Goal: Information Seeking & Learning: Learn about a topic

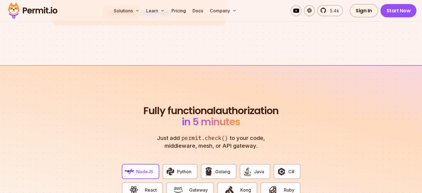
scroll to position [964, 0]
click at [298, 168] on button "C#" at bounding box center [287, 171] width 27 height 15
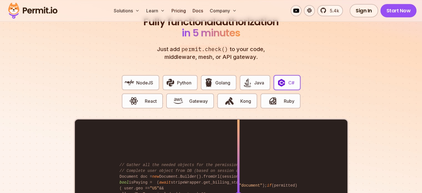
scroll to position [1054, 0]
click at [296, 77] on button "C#" at bounding box center [287, 82] width 27 height 15
click at [274, 77] on button "C#" at bounding box center [287, 82] width 27 height 15
click at [268, 77] on button "Java" at bounding box center [255, 82] width 31 height 15
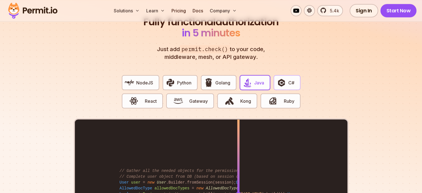
click at [274, 77] on button "C#" at bounding box center [287, 82] width 27 height 15
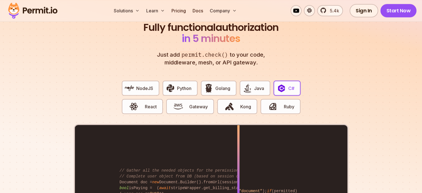
scroll to position [1048, 0]
click at [289, 66] on div "Homebrew Use setting With Permit NodeJS Python Golang Java C# React Gateway Kon…" at bounding box center [211, 172] width 275 height 212
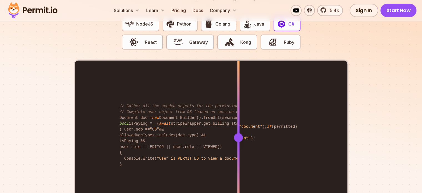
scroll to position [1112, 0]
click at [152, 122] on div "bool permitted = await permit.Check(user.key, "view" , "document" ); if (permit…" at bounding box center [211, 137] width 273 height 153
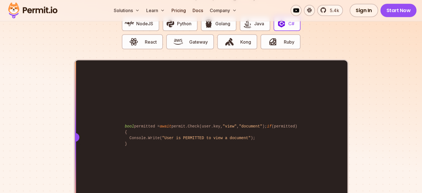
drag, startPoint x: 152, startPoint y: 122, endPoint x: 26, endPoint y: 129, distance: 127.0
click at [26, 129] on section "Fully functional authorization in 5 minutes Just add permit.check() to your cod…" at bounding box center [211, 90] width 422 height 347
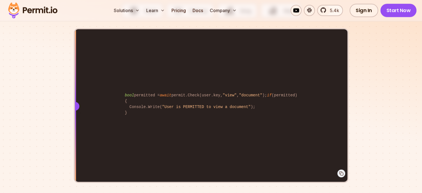
scroll to position [1122, 0]
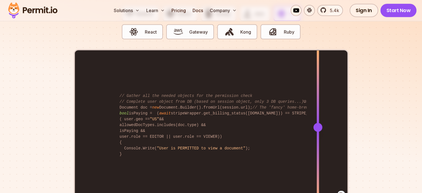
drag, startPoint x: 79, startPoint y: 120, endPoint x: 324, endPoint y: 106, distance: 245.8
click at [319, 106] on div at bounding box center [318, 127] width 2 height 153
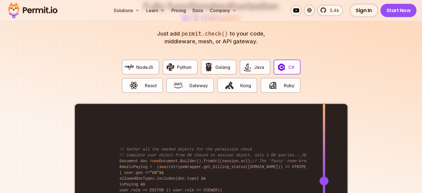
scroll to position [1068, 0]
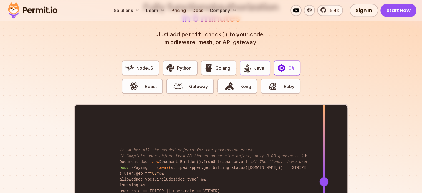
click at [251, 64] on img "button" at bounding box center [247, 67] width 9 height 9
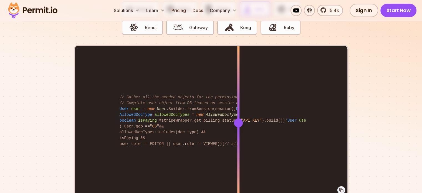
scroll to position [1131, 0]
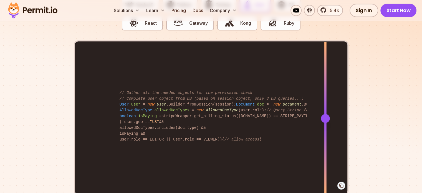
drag, startPoint x: 236, startPoint y: 115, endPoint x: 325, endPoint y: 105, distance: 89.3
click at [325, 105] on div at bounding box center [325, 118] width 2 height 153
click at [144, 80] on div "Permit permit = new Permit ( new PermitConfig .Builder( "API KEY" ).build()); U…" at bounding box center [211, 118] width 273 height 153
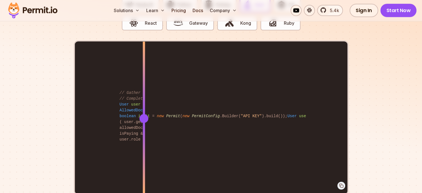
click at [144, 80] on div at bounding box center [144, 80] width 2 height 77
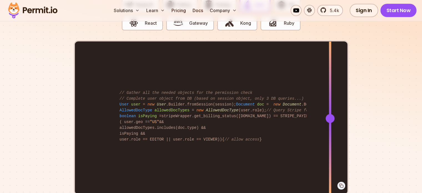
drag, startPoint x: 144, startPoint y: 80, endPoint x: 344, endPoint y: 89, distance: 200.6
click at [331, 89] on div at bounding box center [330, 80] width 2 height 77
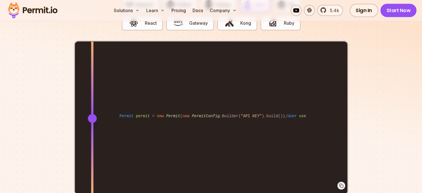
drag, startPoint x: 344, startPoint y: 111, endPoint x: 92, endPoint y: 104, distance: 251.6
click at [92, 104] on div at bounding box center [92, 118] width 2 height 153
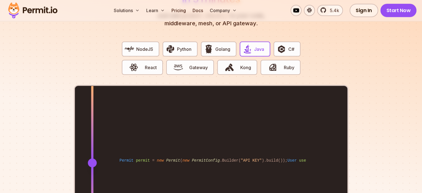
scroll to position [1095, 0]
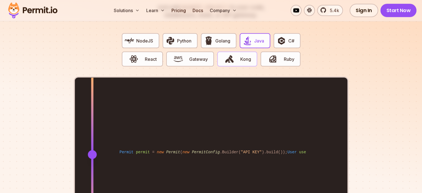
click at [242, 56] on span "Kong" at bounding box center [245, 59] width 11 height 7
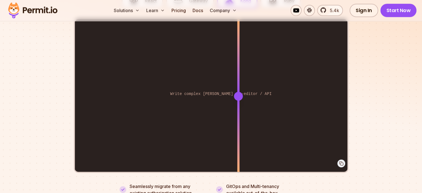
scroll to position [1155, 0]
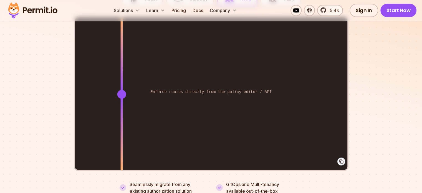
drag, startPoint x: 234, startPoint y: 92, endPoint x: 122, endPoint y: 71, distance: 114.5
click at [122, 71] on div "Enforce routes directly from the policy-editor / API Write complex [PERSON_NAME…" at bounding box center [211, 93] width 273 height 153
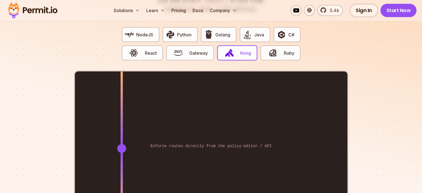
scroll to position [1101, 0]
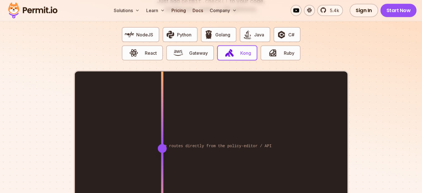
drag, startPoint x: 120, startPoint y: 122, endPoint x: 162, endPoint y: 113, distance: 42.9
click at [162, 113] on div at bounding box center [162, 110] width 2 height 77
drag, startPoint x: 193, startPoint y: 39, endPoint x: 189, endPoint y: 52, distance: 13.6
click at [189, 52] on div "NodeJS Python Golang Java C# React Gateway Kong Ruby" at bounding box center [211, 47] width 188 height 48
click at [189, 52] on button "Gateway" at bounding box center [190, 53] width 48 height 15
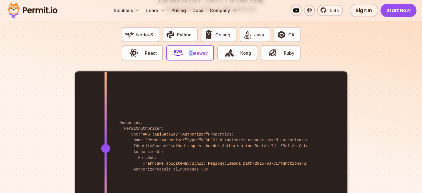
drag, startPoint x: 233, startPoint y: 136, endPoint x: 105, endPoint y: 137, distance: 127.1
click at [105, 137] on div "Resources: PermitAuthorizer: Type: "AWS::ApiGateway::Authorizer" Properties: Na…" at bounding box center [211, 148] width 273 height 153
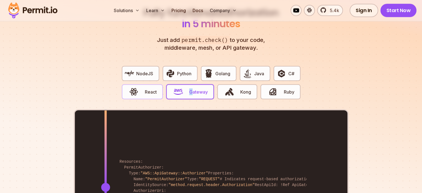
click at [152, 89] on button "React" at bounding box center [142, 91] width 41 height 15
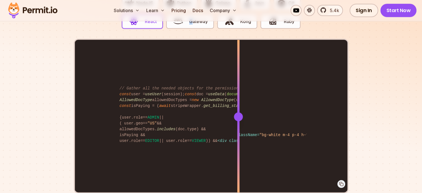
scroll to position [1137, 0]
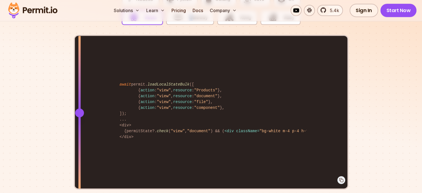
drag, startPoint x: 239, startPoint y: 105, endPoint x: 79, endPoint y: 122, distance: 160.1
click at [79, 122] on div at bounding box center [79, 112] width 2 height 153
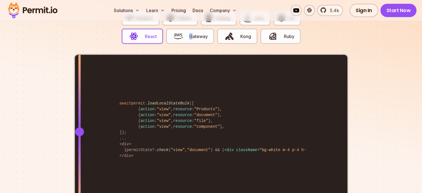
scroll to position [1118, 0]
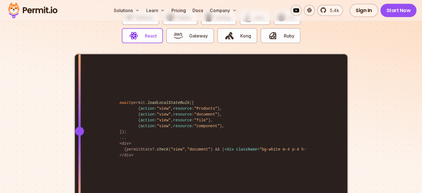
click at [76, 122] on div "await permit. loadLocalStateBulk ([ { action : "view" , resource : "Products" }…" at bounding box center [211, 130] width 275 height 155
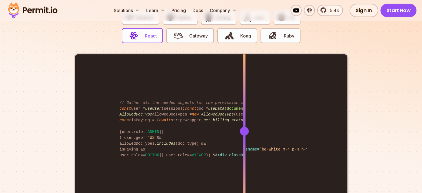
drag, startPoint x: 76, startPoint y: 122, endPoint x: 264, endPoint y: 120, distance: 188.2
click at [249, 127] on div at bounding box center [244, 131] width 9 height 9
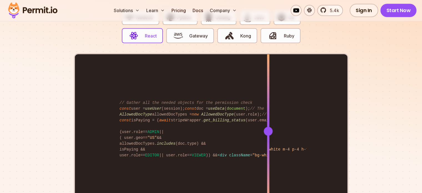
drag, startPoint x: 260, startPoint y: 125, endPoint x: 289, endPoint y: 120, distance: 29.9
click at [273, 127] on div at bounding box center [268, 131] width 9 height 9
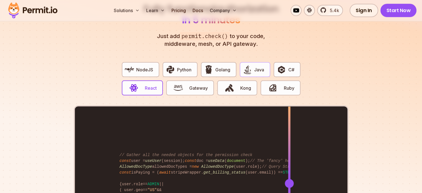
click at [256, 66] on span "Java" at bounding box center [259, 69] width 10 height 7
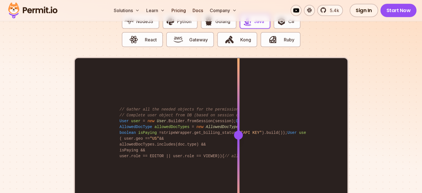
scroll to position [1116, 0]
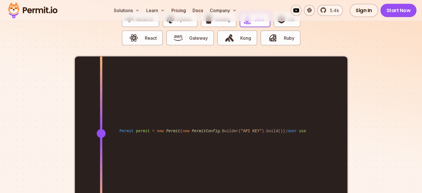
drag, startPoint x: 236, startPoint y: 128, endPoint x: 101, endPoint y: 97, distance: 138.5
click at [101, 97] on div at bounding box center [101, 133] width 2 height 153
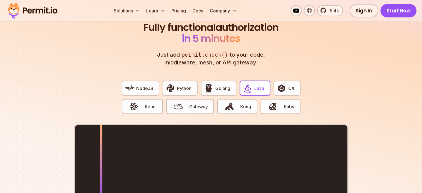
scroll to position [1047, 0]
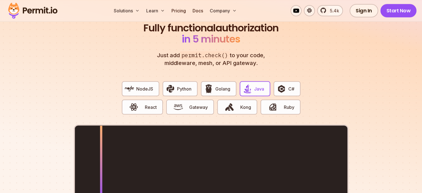
click at [229, 90] on div "NodeJS Python Golang Java C# React Gateway Kong Ruby" at bounding box center [211, 101] width 188 height 48
drag, startPoint x: 274, startPoint y: 73, endPoint x: 289, endPoint y: 84, distance: 18.8
click at [289, 84] on div "NodeJS Python Golang Java C# React Gateway Kong Ruby" at bounding box center [211, 101] width 188 height 48
click at [289, 85] on span "C#" at bounding box center [291, 88] width 6 height 7
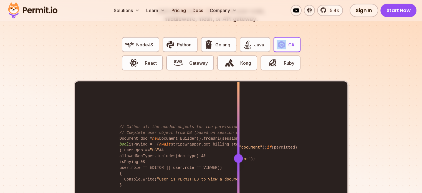
scroll to position [1094, 0]
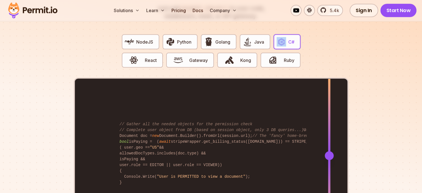
drag, startPoint x: 237, startPoint y: 141, endPoint x: 341, endPoint y: 151, distance: 104.9
click at [330, 151] on div at bounding box center [329, 155] width 2 height 153
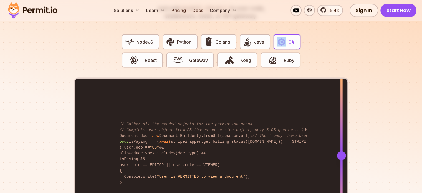
scroll to position [1066, 0]
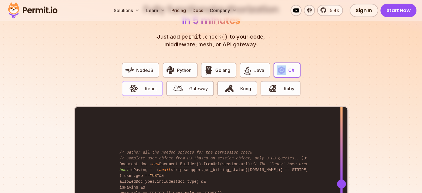
click at [150, 85] on span "React" at bounding box center [151, 88] width 12 height 7
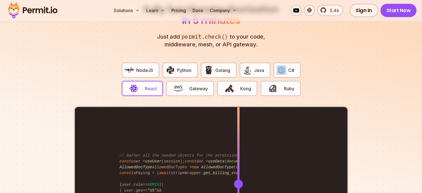
click at [150, 85] on span "React" at bounding box center [151, 88] width 12 height 7
click at [169, 84] on span "button" at bounding box center [178, 88] width 19 height 9
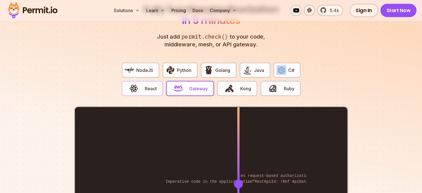
click at [143, 81] on button "React" at bounding box center [142, 88] width 41 height 15
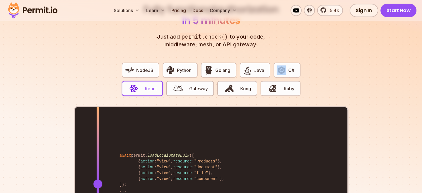
drag, startPoint x: 236, startPoint y: 166, endPoint x: 95, endPoint y: 164, distance: 141.0
click at [95, 164] on div "await permit. loadLocalStateBulk ([ { action : "view" , resource : "Products" }…" at bounding box center [211, 183] width 273 height 153
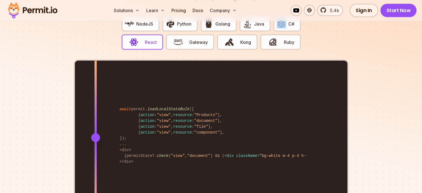
scroll to position [1113, 0]
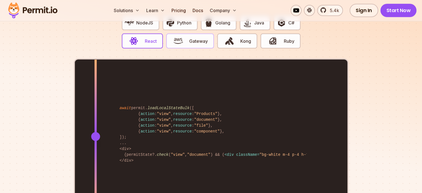
drag, startPoint x: 198, startPoint y: 44, endPoint x: 203, endPoint y: 34, distance: 10.8
click at [203, 34] on div "NodeJS Python Golang Java C# React Gateway Kong Ruby" at bounding box center [211, 35] width 188 height 48
click at [203, 38] on span "Gateway" at bounding box center [198, 41] width 19 height 7
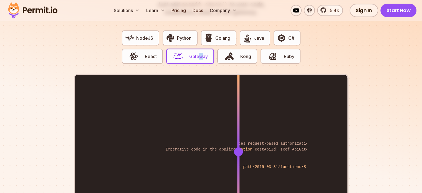
scroll to position [1097, 0]
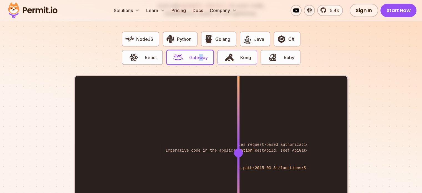
click at [222, 53] on span "button" at bounding box center [229, 57] width 19 height 9
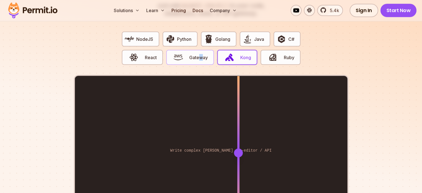
click at [201, 54] on span "Gateway" at bounding box center [198, 57] width 19 height 7
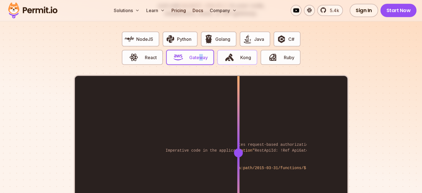
click at [235, 53] on span "button" at bounding box center [229, 57] width 19 height 9
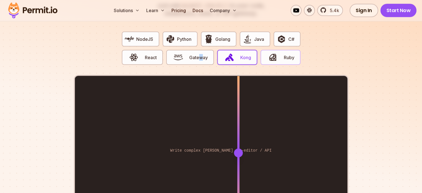
click at [276, 53] on img "button" at bounding box center [272, 57] width 9 height 9
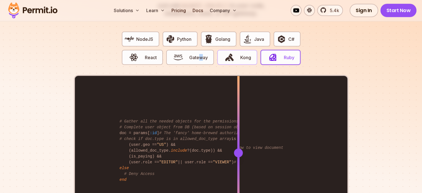
click at [240, 54] on span "Kong" at bounding box center [245, 57] width 11 height 7
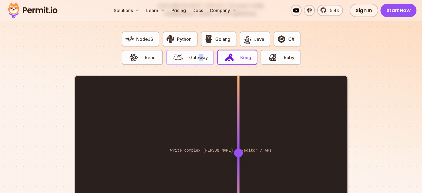
click at [183, 53] on span "button" at bounding box center [178, 57] width 19 height 9
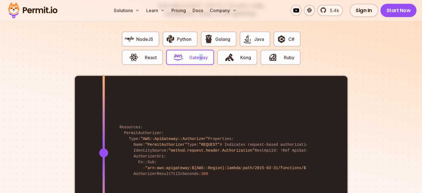
drag, startPoint x: 235, startPoint y: 135, endPoint x: 104, endPoint y: 129, distance: 132.0
click at [104, 129] on div "Resources: PermitAuthorizer: Type: "AWS::ApiGateway::Authorizer" Properties: Na…" at bounding box center [211, 152] width 273 height 153
click at [144, 58] on div "NodeJS Python Golang Java C# React Gateway Kong Ruby" at bounding box center [211, 51] width 188 height 48
click at [167, 50] on button "Gateway" at bounding box center [190, 57] width 48 height 15
click at [230, 53] on img "button" at bounding box center [229, 57] width 9 height 9
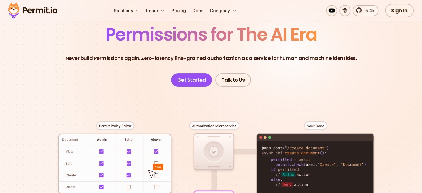
scroll to position [0, 0]
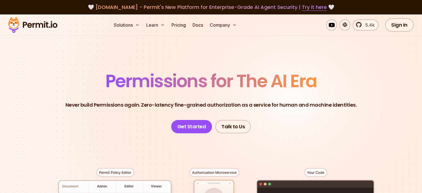
click at [181, 85] on span "Permissions for The AI Era" at bounding box center [210, 81] width 211 height 25
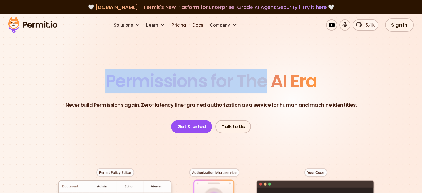
drag, startPoint x: 181, startPoint y: 85, endPoint x: 270, endPoint y: 87, distance: 89.1
click at [270, 87] on span "Permissions for The AI Era" at bounding box center [210, 81] width 211 height 25
